Goal: Task Accomplishment & Management: Complete application form

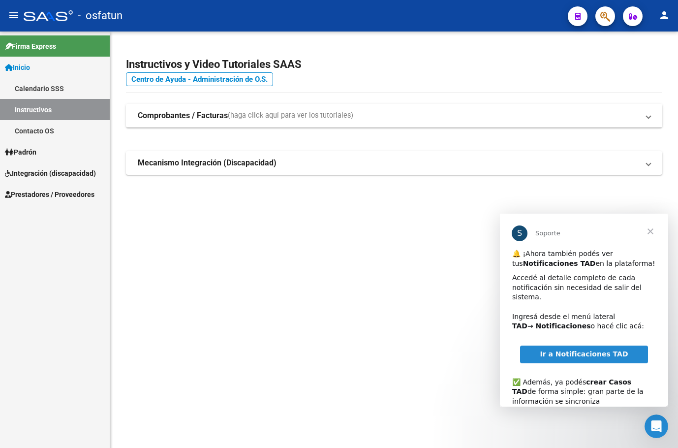
scroll to position [63, 0]
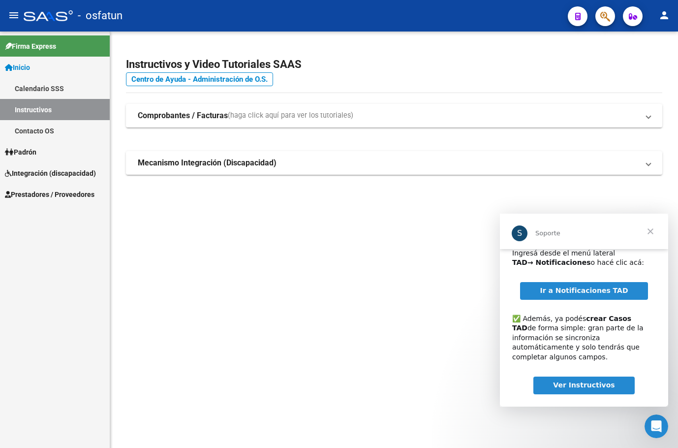
drag, startPoint x: 315, startPoint y: 259, endPoint x: 309, endPoint y: 261, distance: 6.4
click at [314, 259] on mat-sidenav-content "Instructivos y Video Tutoriales SAAS Centro de Ayuda - Administración de O.S. C…" at bounding box center [394, 239] width 568 height 416
click at [657, 425] on icon "Abrir Intercom Messenger" at bounding box center [655, 425] width 16 height 16
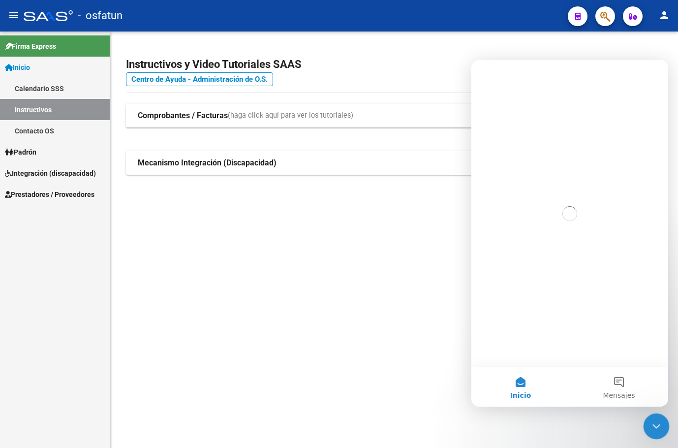
scroll to position [0, 0]
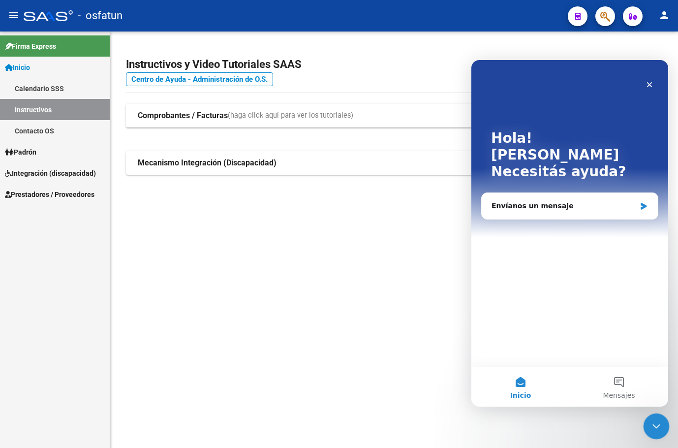
click at [658, 430] on icon "Cerrar Intercom Messenger" at bounding box center [655, 425] width 12 height 12
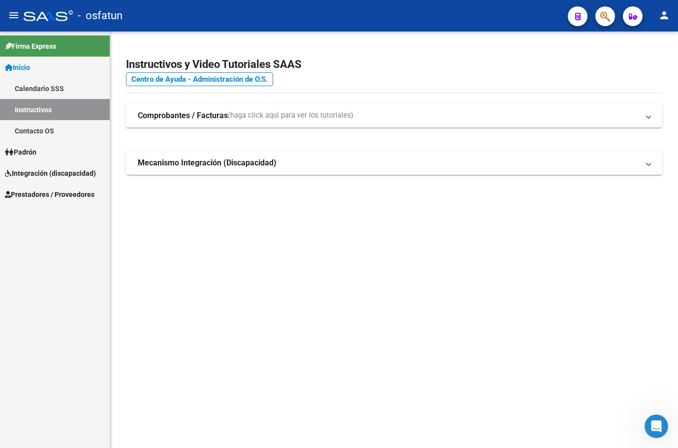
click at [73, 203] on link "Prestadores / Proveedores" at bounding box center [55, 193] width 110 height 21
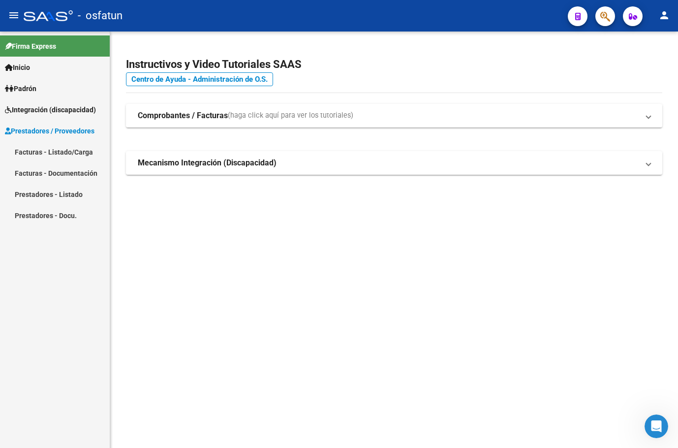
click at [75, 154] on link "Facturas - Listado/Carga" at bounding box center [55, 151] width 110 height 21
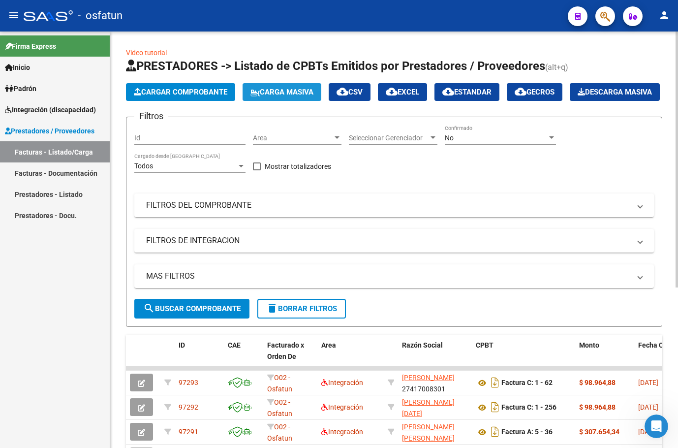
click at [296, 91] on span "Carga Masiva" at bounding box center [281, 92] width 63 height 9
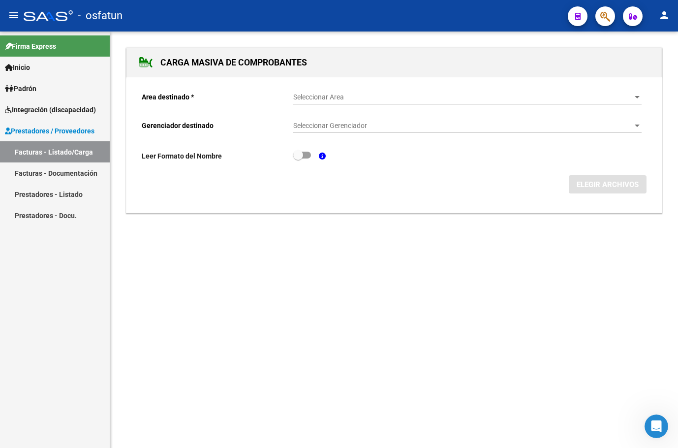
click at [433, 93] on span "Seleccionar Area" at bounding box center [462, 97] width 339 height 8
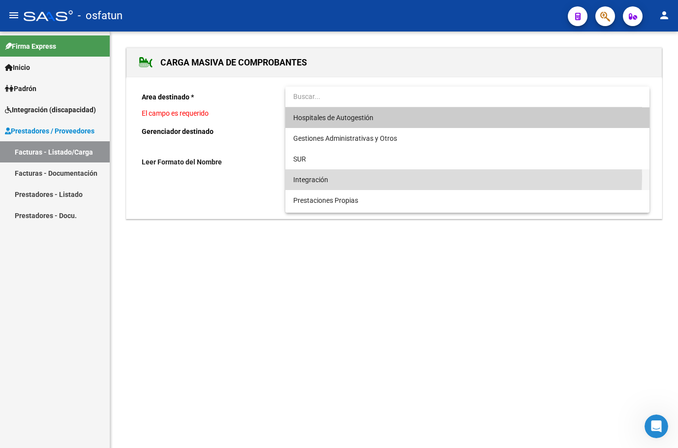
click at [365, 177] on span "Integración" at bounding box center [467, 179] width 348 height 21
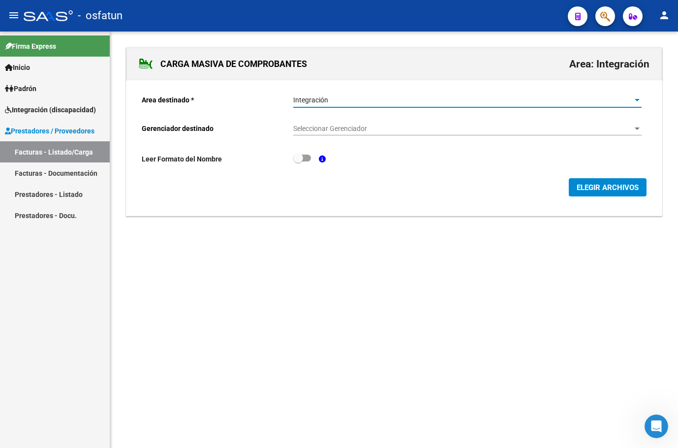
click at [372, 127] on span "Seleccionar Gerenciador" at bounding box center [462, 128] width 339 height 8
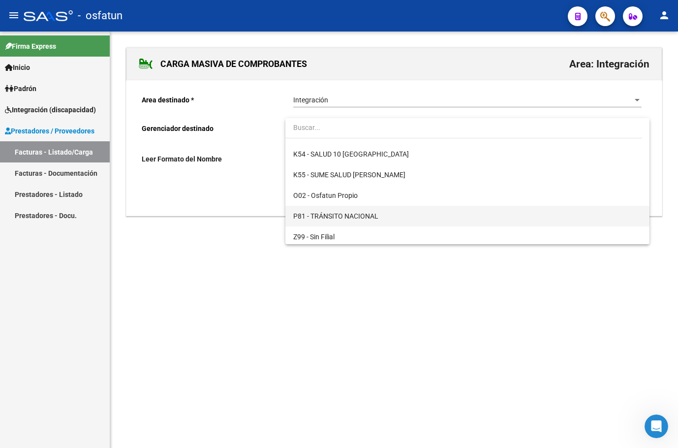
scroll to position [473, 0]
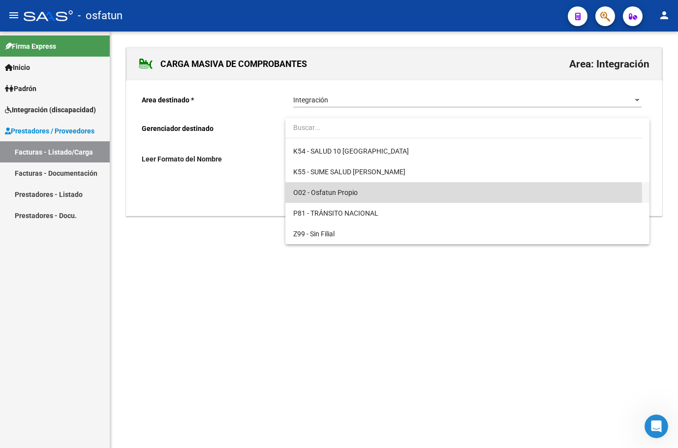
click at [370, 196] on span "O02 - Osfatun Propio" at bounding box center [467, 192] width 348 height 21
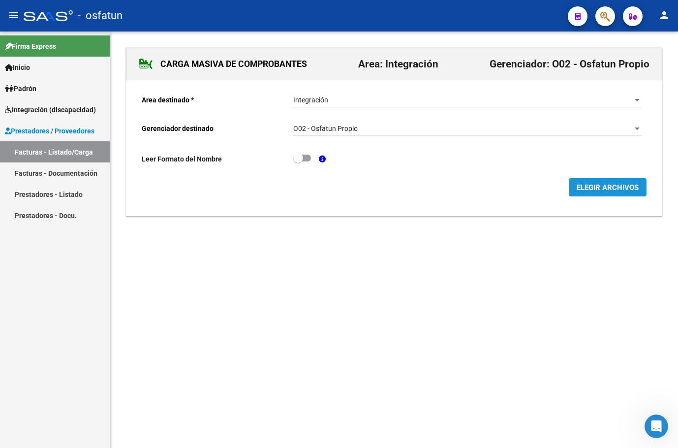
click at [602, 188] on span "ELEGIR ARCHIVOS" at bounding box center [607, 187] width 62 height 9
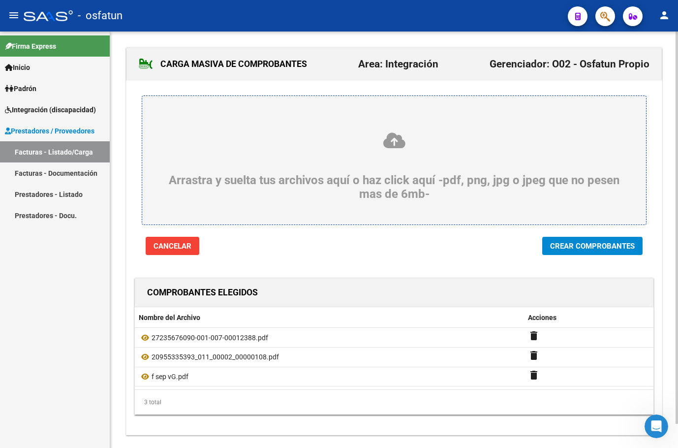
click at [588, 246] on span "Crear Comprobantes" at bounding box center [592, 246] width 85 height 9
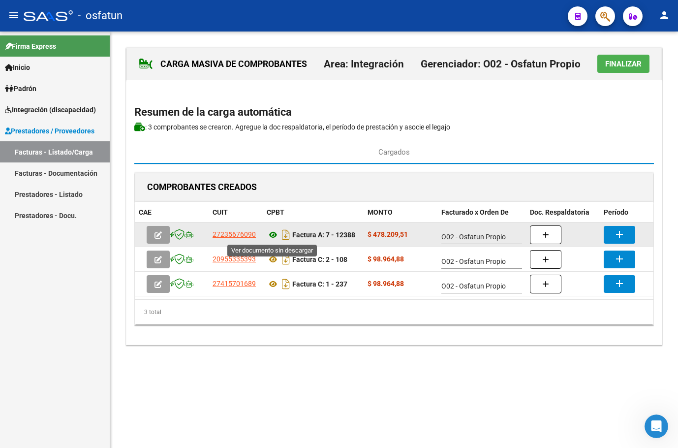
click at [273, 234] on icon at bounding box center [273, 235] width 13 height 12
click at [617, 233] on mat-icon "add" at bounding box center [619, 234] width 12 height 12
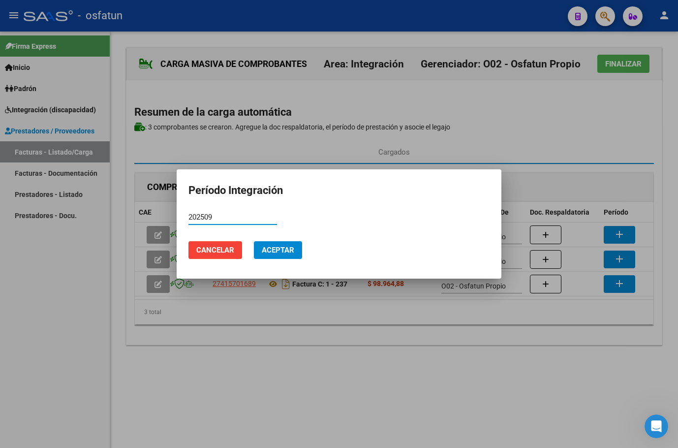
type input "202509"
click at [274, 246] on span "Aceptar" at bounding box center [278, 249] width 32 height 9
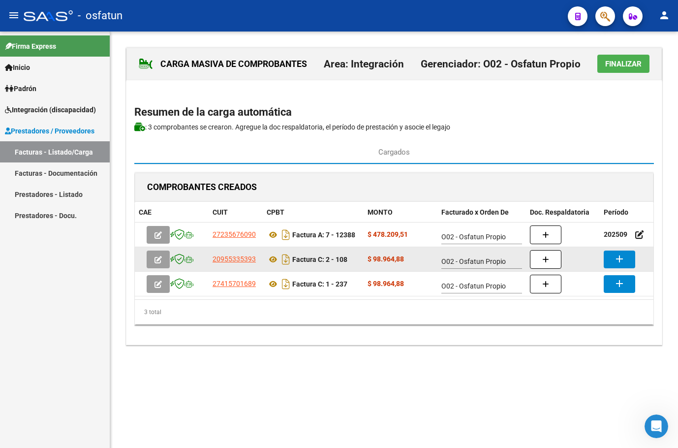
click at [617, 260] on mat-icon "add" at bounding box center [619, 259] width 12 height 12
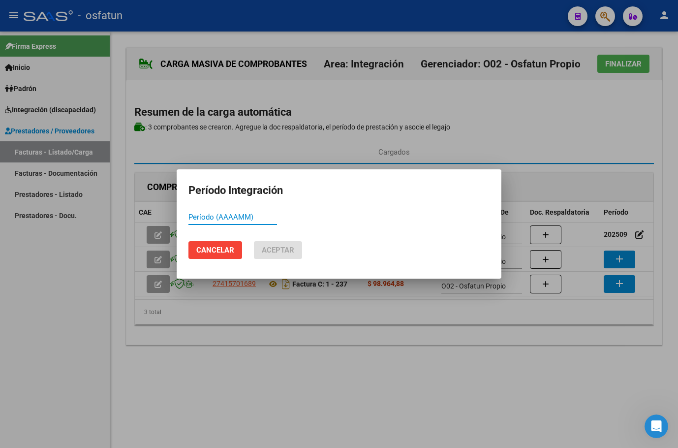
click at [237, 216] on input "Período (AAAAMM)" at bounding box center [232, 216] width 89 height 9
type input "202509"
click at [272, 251] on span "Aceptar" at bounding box center [278, 249] width 32 height 9
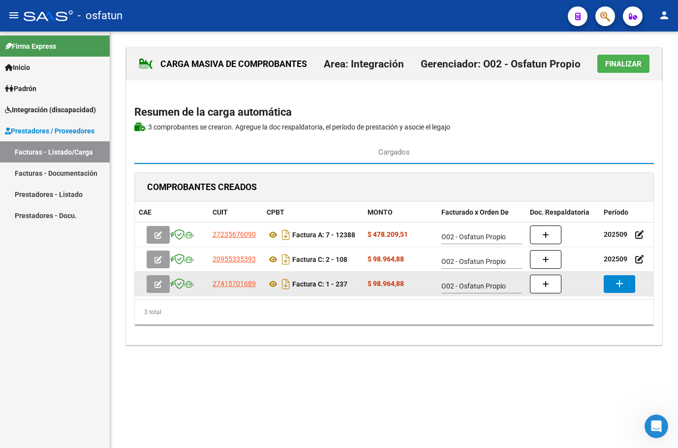
click at [620, 283] on mat-icon "add" at bounding box center [619, 283] width 12 height 12
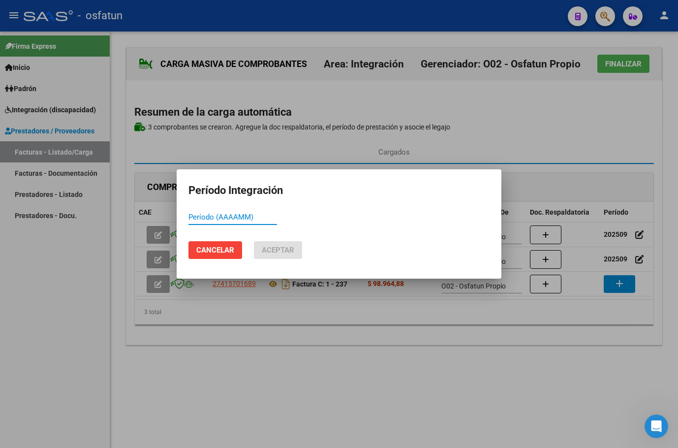
click at [243, 216] on input "Período (AAAAMM)" at bounding box center [232, 216] width 89 height 9
type input "202509"
click at [284, 247] on span "Aceptar" at bounding box center [278, 249] width 32 height 9
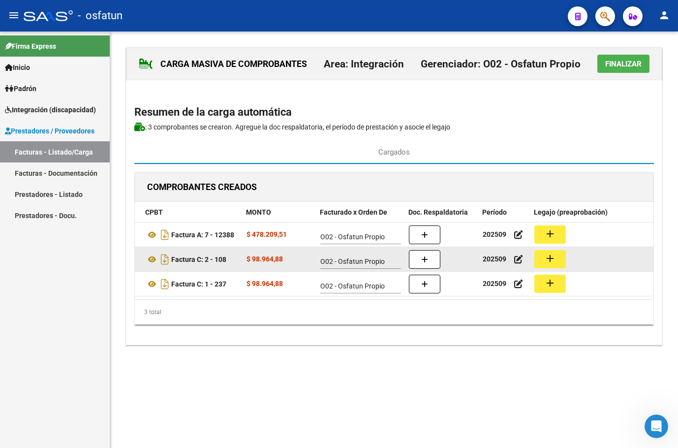
scroll to position [0, 121]
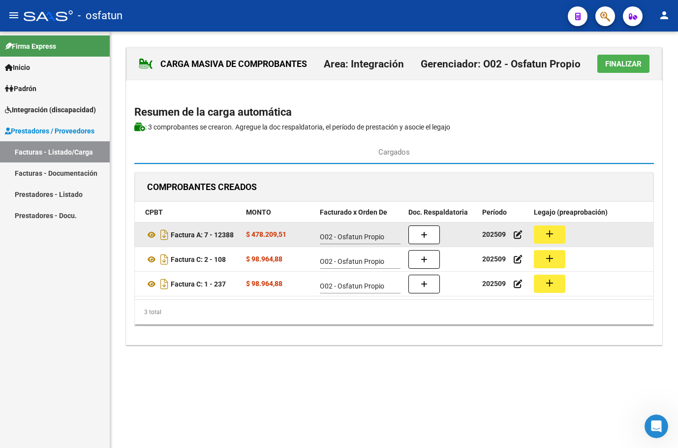
click at [551, 231] on mat-icon "add" at bounding box center [550, 234] width 12 height 12
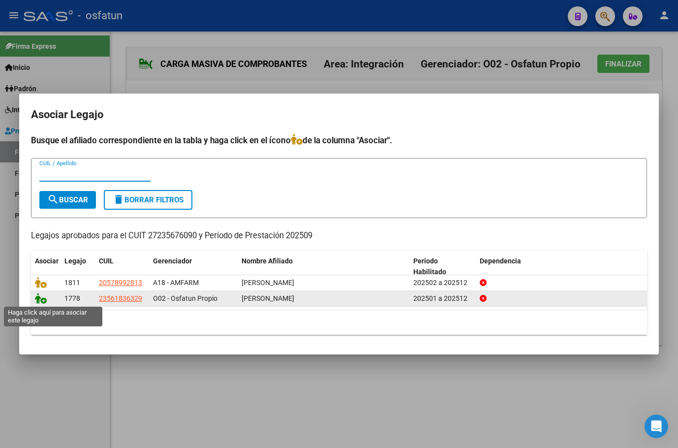
click at [43, 300] on icon at bounding box center [41, 298] width 12 height 11
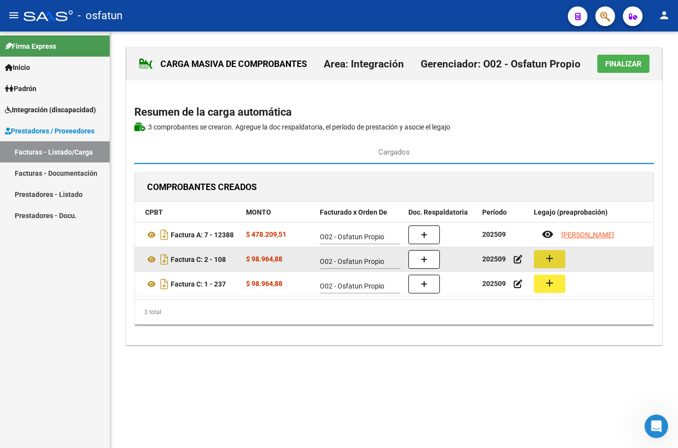
click at [548, 260] on mat-icon "add" at bounding box center [550, 258] width 12 height 12
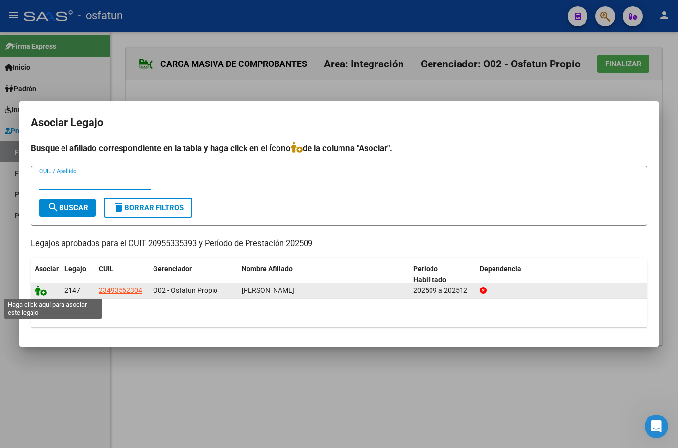
click at [38, 293] on icon at bounding box center [41, 290] width 12 height 11
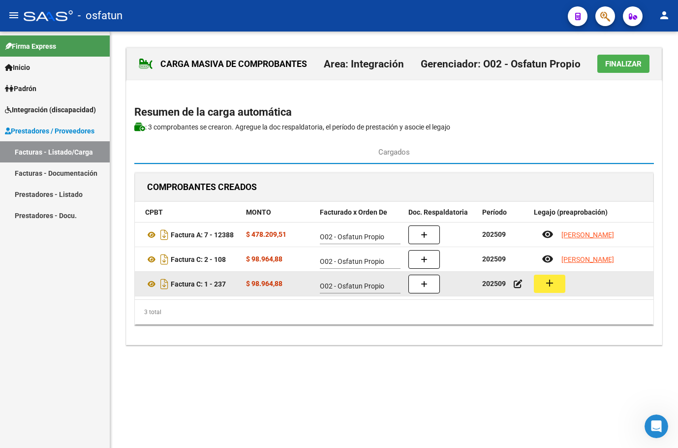
click at [552, 283] on mat-icon "add" at bounding box center [550, 283] width 12 height 12
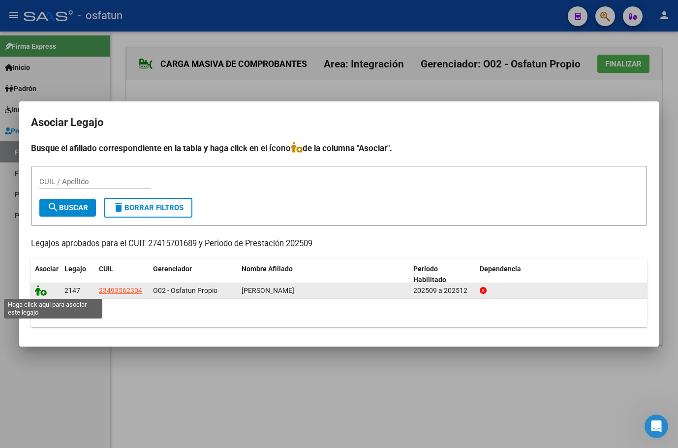
click at [37, 292] on icon at bounding box center [41, 290] width 12 height 11
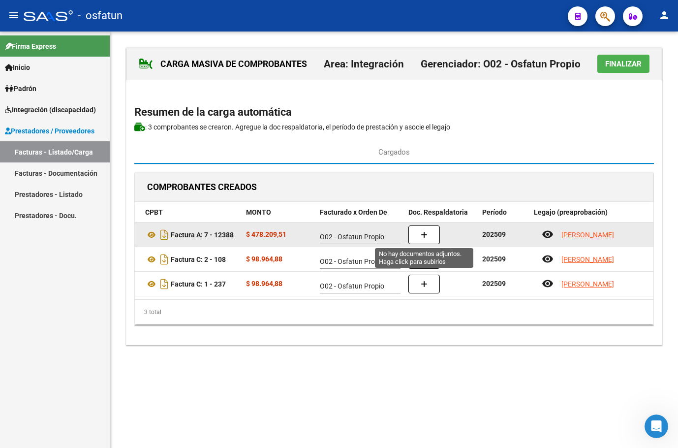
click at [425, 236] on icon "button" at bounding box center [424, 234] width 7 height 7
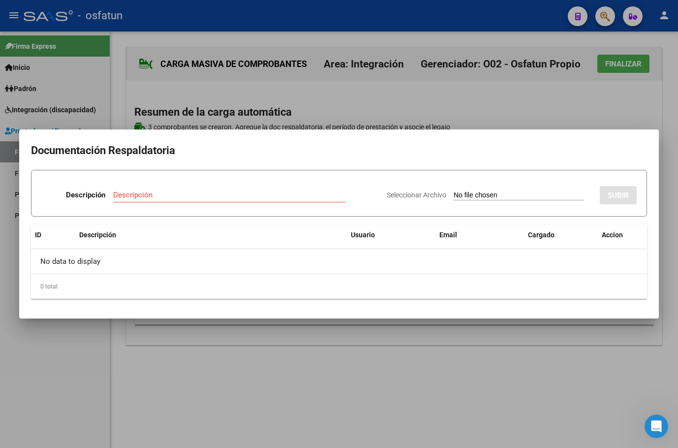
drag, startPoint x: 502, startPoint y: 314, endPoint x: 500, endPoint y: 321, distance: 6.7
click at [501, 316] on mat-dialog-container "Documentación Respaldatoria Descripción Descripción Seleccionar Archivo SUBIR I…" at bounding box center [338, 223] width 639 height 189
click at [499, 352] on div at bounding box center [339, 224] width 678 height 448
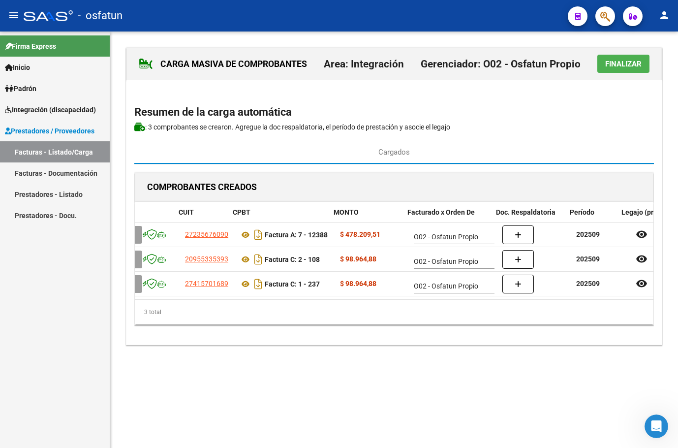
scroll to position [0, 0]
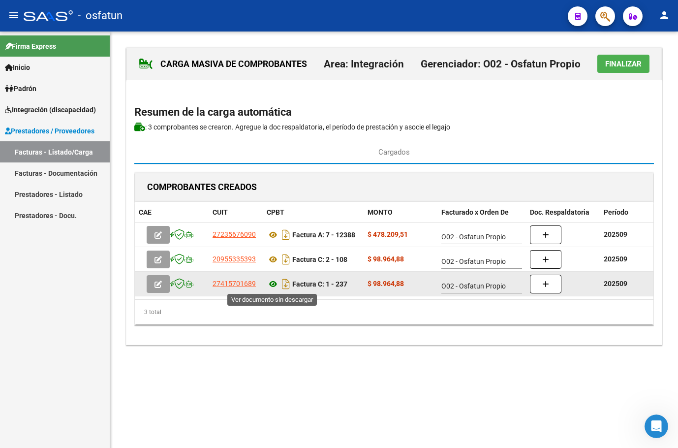
click at [273, 286] on icon at bounding box center [273, 284] width 13 height 12
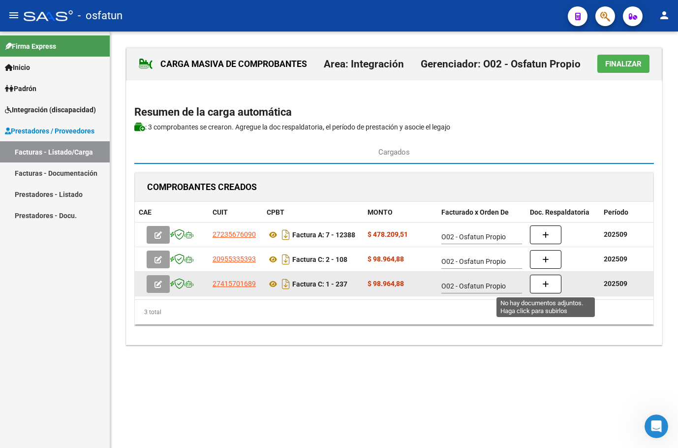
click at [540, 285] on button "button" at bounding box center [545, 283] width 31 height 19
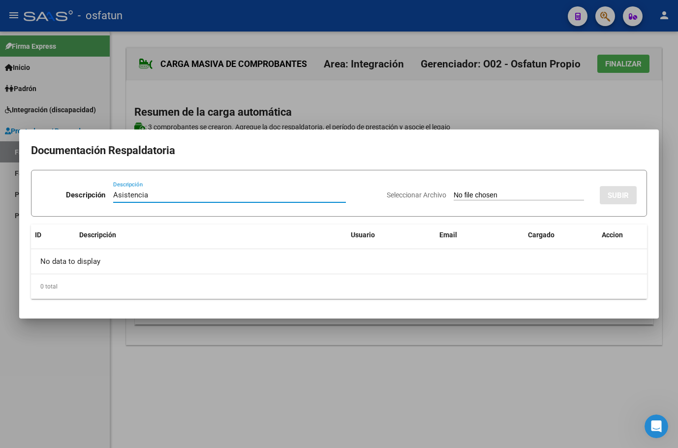
type input "Asistencia"
click at [456, 193] on input "Seleccionar Archivo" at bounding box center [518, 195] width 130 height 9
type input "C:\fakepath\sep [PERSON_NAME]pdf"
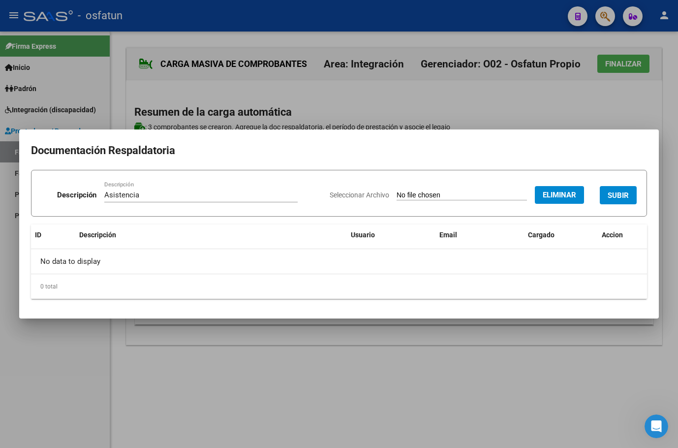
click at [614, 193] on span "SUBIR" at bounding box center [617, 195] width 21 height 9
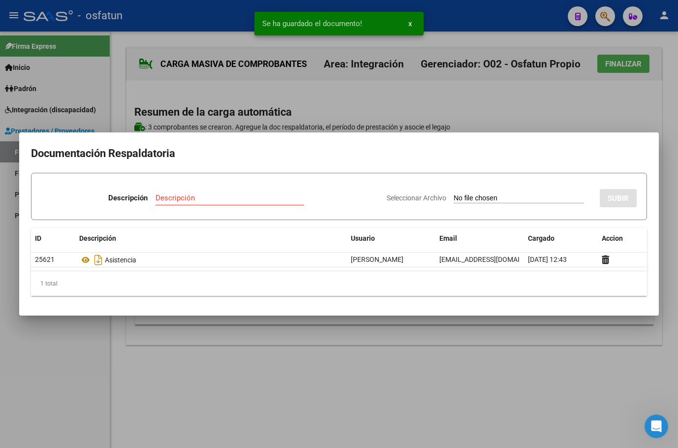
click at [440, 367] on div at bounding box center [339, 224] width 678 height 448
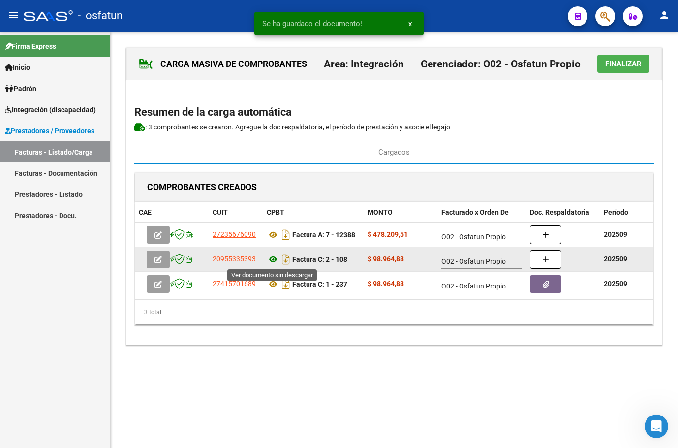
click at [274, 258] on icon at bounding box center [273, 259] width 13 height 12
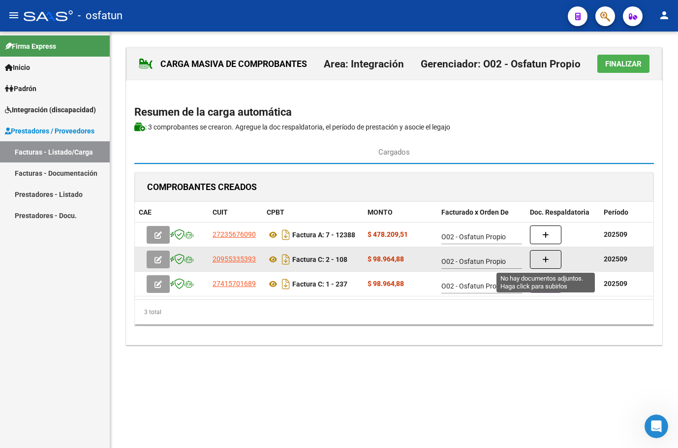
click at [548, 258] on icon "button" at bounding box center [545, 259] width 7 height 7
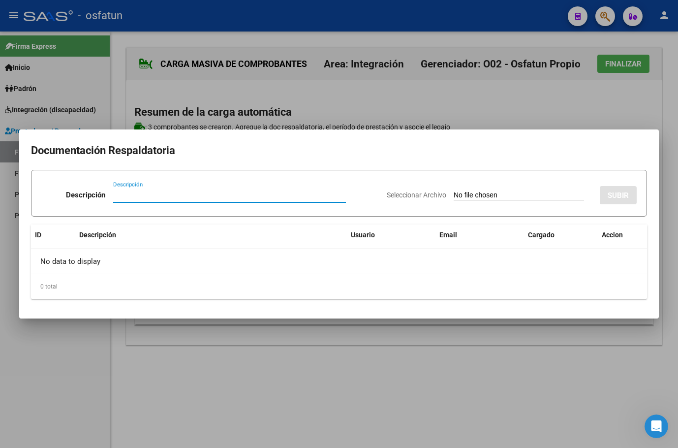
click at [237, 197] on input "Descripción" at bounding box center [229, 194] width 233 height 9
type input "Asistencia"
click at [471, 195] on input "Seleccionar Archivo" at bounding box center [518, 195] width 130 height 9
type input "C:\fakepath\VALENTI_SEPTIEMBRE.pdf"
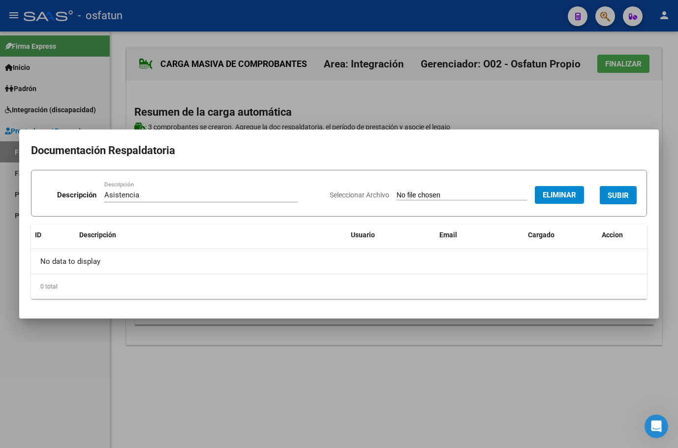
click at [617, 195] on span "SUBIR" at bounding box center [617, 195] width 21 height 9
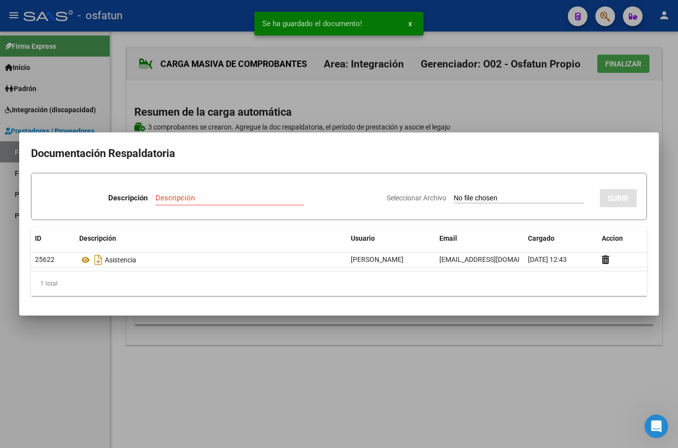
click at [496, 354] on div at bounding box center [339, 224] width 678 height 448
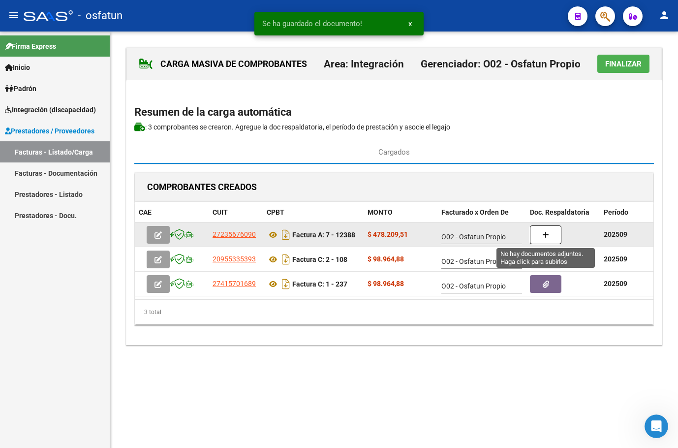
click at [550, 233] on button "button" at bounding box center [545, 234] width 31 height 19
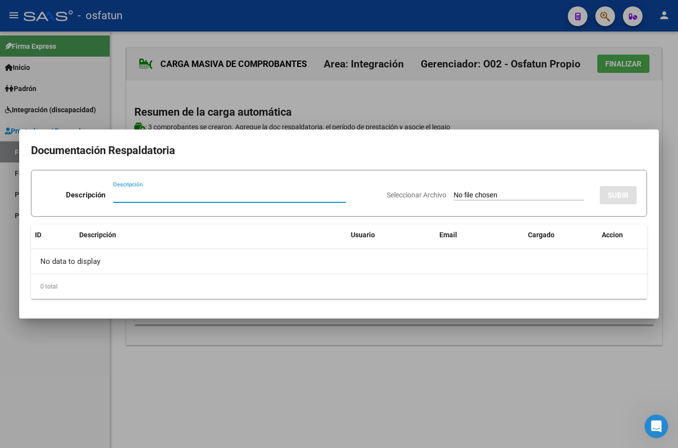
click at [306, 191] on input "Descripción" at bounding box center [229, 194] width 233 height 9
type input "Asistencia"
click at [453, 194] on input "Seleccionar Archivo" at bounding box center [518, 195] width 130 height 9
type input "C:\fakepath\36826.pdf"
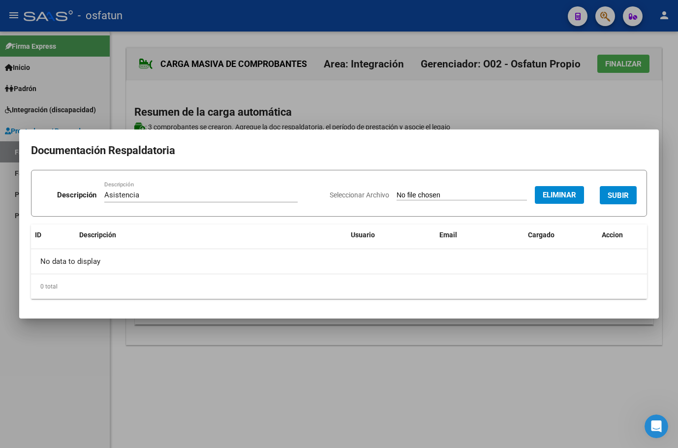
click at [623, 192] on span "SUBIR" at bounding box center [617, 195] width 21 height 9
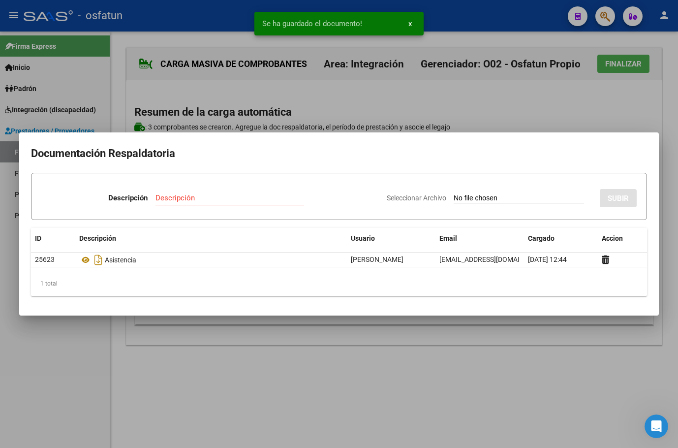
click at [368, 370] on div at bounding box center [339, 224] width 678 height 448
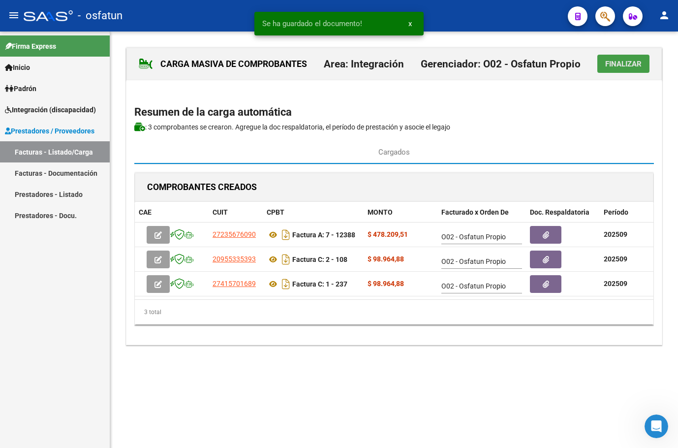
click at [625, 62] on span "Finalizar" at bounding box center [623, 64] width 36 height 9
